Goal: Information Seeking & Learning: Learn about a topic

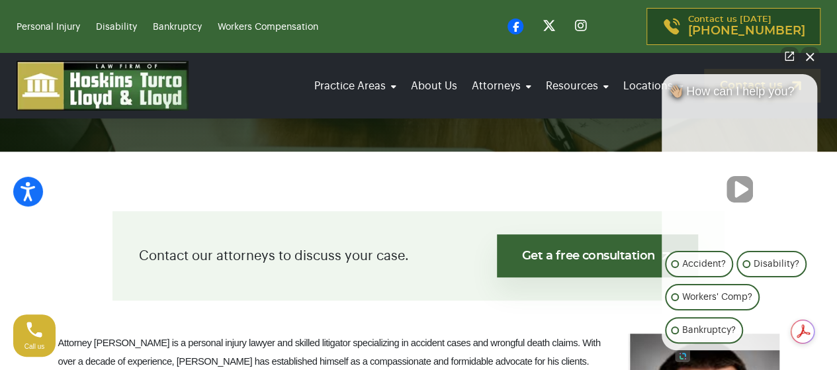
scroll to position [397, 0]
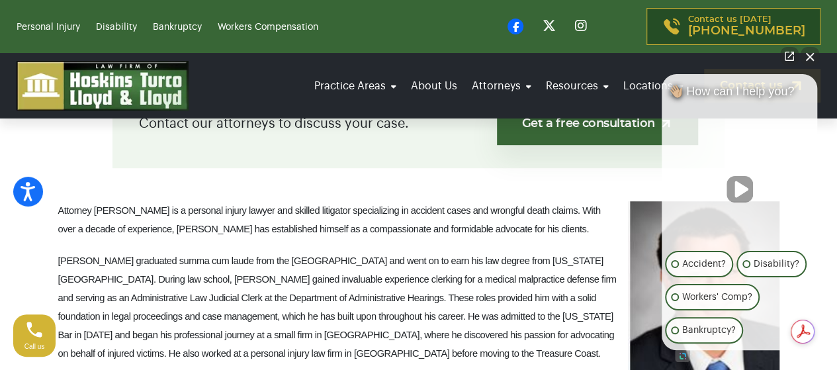
click at [809, 60] on button "Close Intaker Chat Widget" at bounding box center [810, 56] width 19 height 19
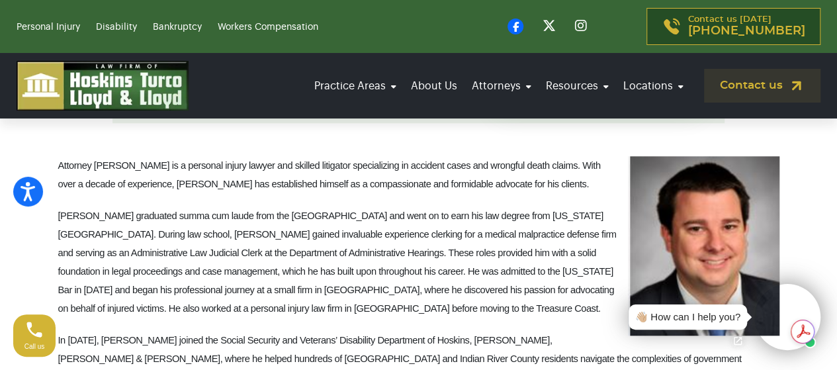
scroll to position [463, 0]
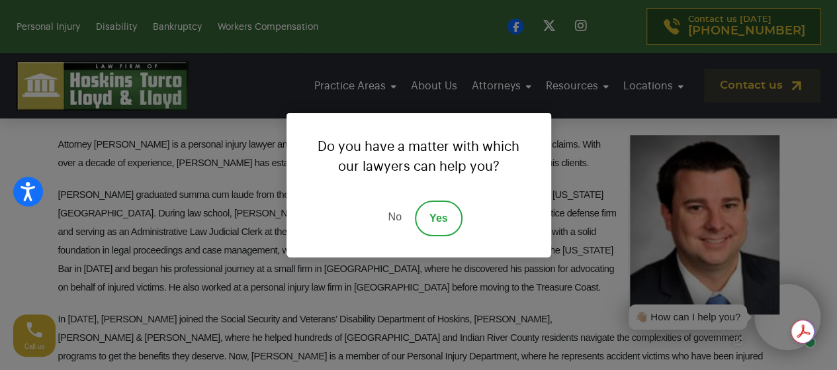
click at [380, 222] on link "No" at bounding box center [395, 219] width 40 height 36
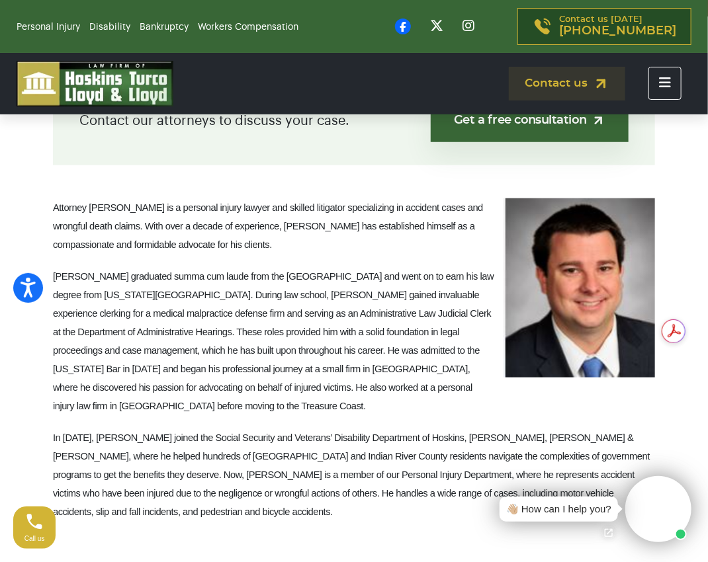
scroll to position [265, 0]
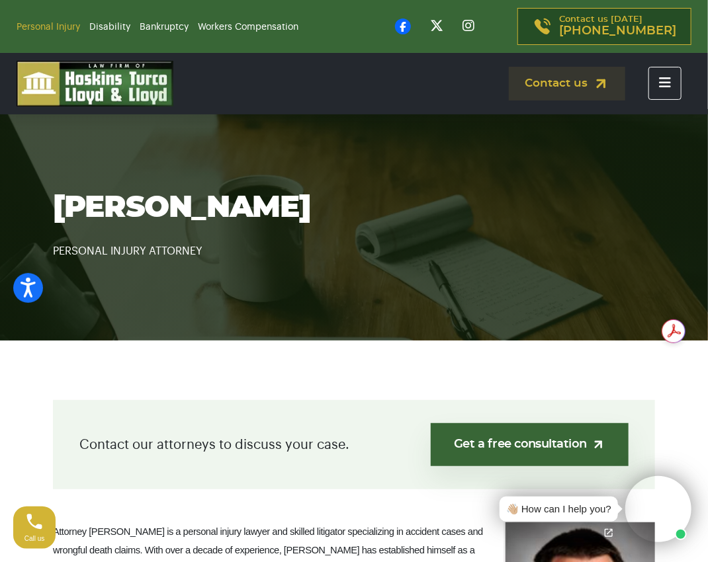
click at [64, 25] on link "Personal Injury" at bounding box center [49, 26] width 64 height 9
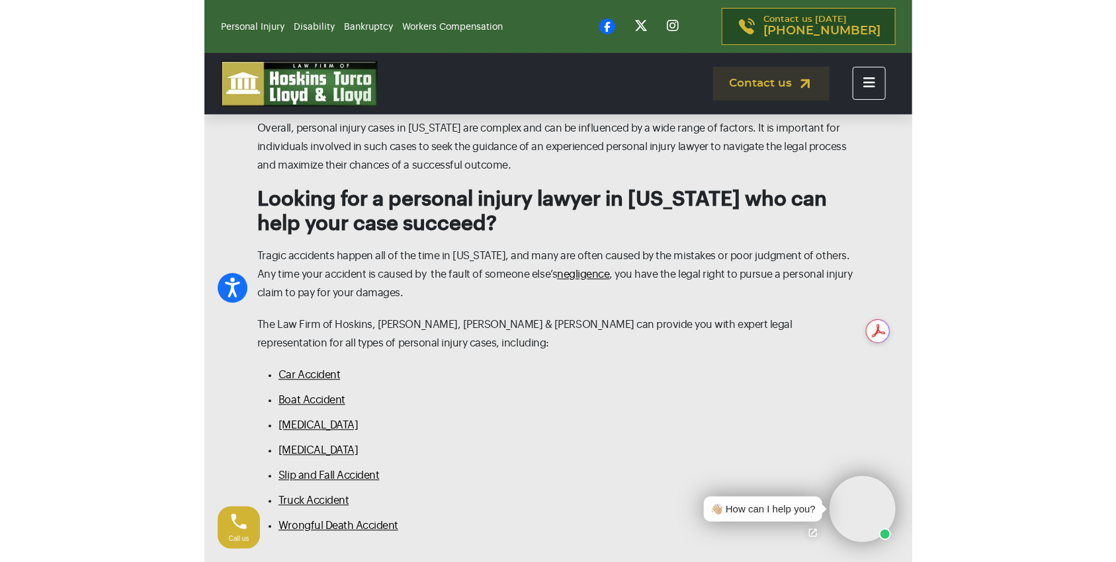
scroll to position [2846, 0]
